Goal: Check status

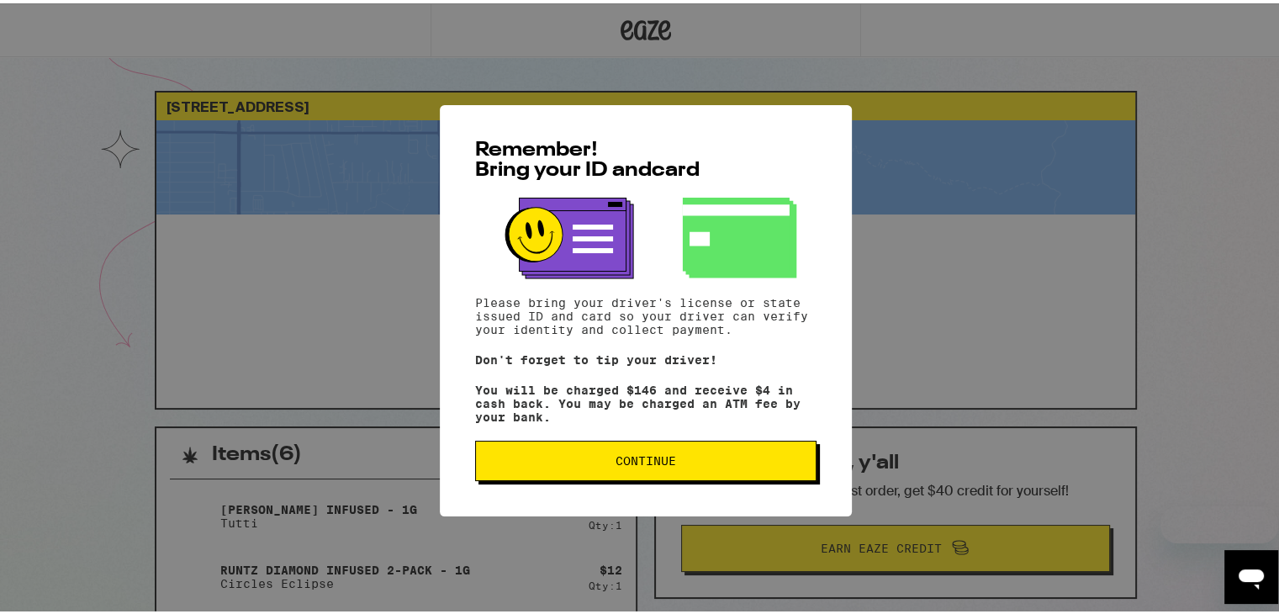
click at [624, 471] on button "Continue" at bounding box center [645, 457] width 341 height 40
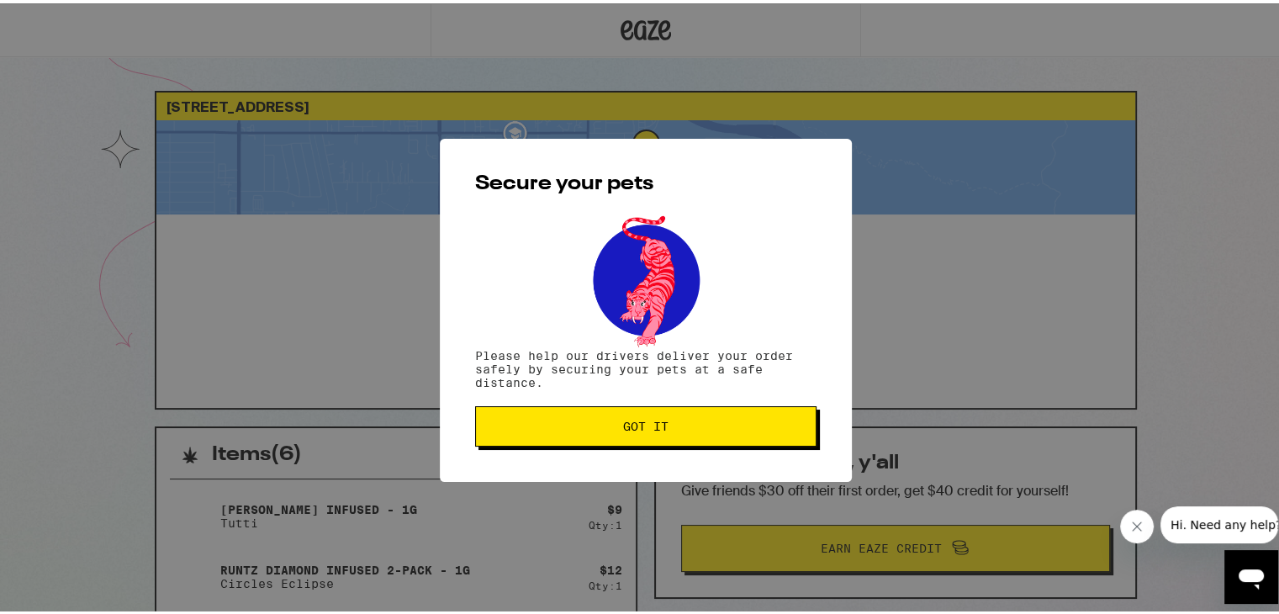
click at [645, 435] on button "Got it" at bounding box center [645, 423] width 341 height 40
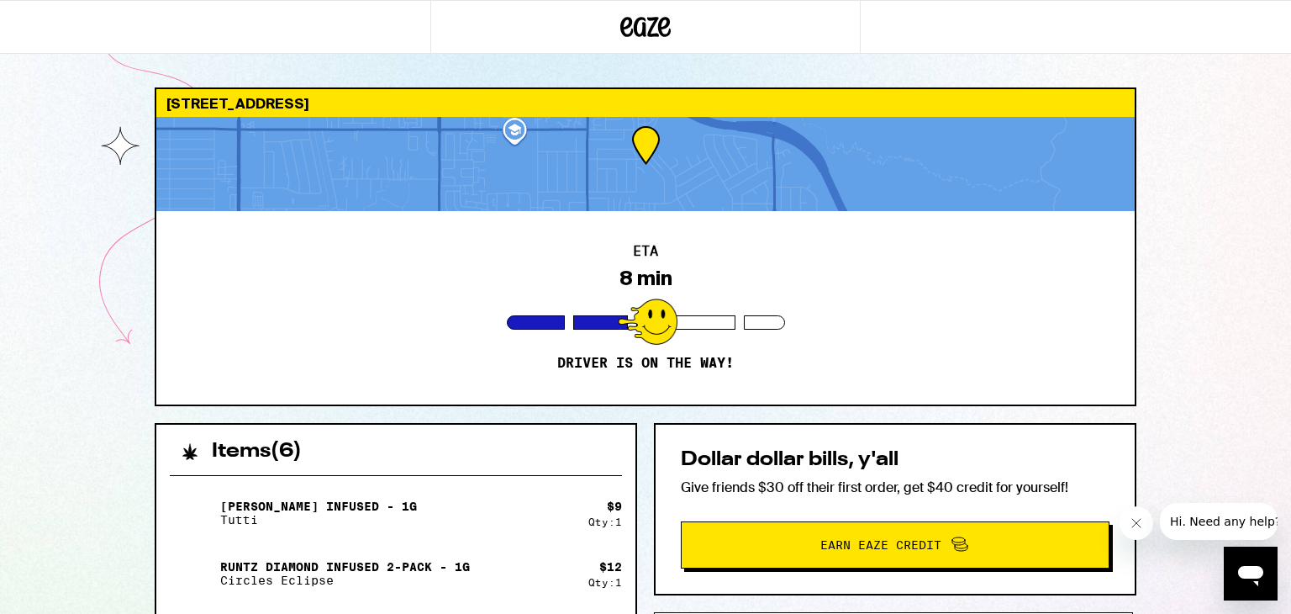
click at [644, 147] on div at bounding box center [645, 164] width 979 height 94
drag, startPoint x: 328, startPoint y: 226, endPoint x: 370, endPoint y: 253, distance: 49.9
click at [332, 228] on div "ETA 8 min Driver is on the way!" at bounding box center [645, 307] width 979 height 193
click at [1145, 531] on button "Close message from company" at bounding box center [1136, 523] width 34 height 34
click at [528, 127] on div at bounding box center [645, 164] width 979 height 94
